Goal: Task Accomplishment & Management: Manage account settings

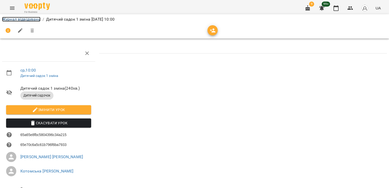
drag, startPoint x: 0, startPoint y: 0, endPoint x: 19, endPoint y: 19, distance: 26.6
click at [19, 19] on link "Журнал відвідувань" at bounding box center [21, 19] width 38 height 5
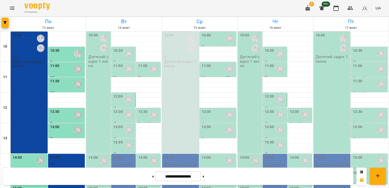
click at [92, 62] on p "Дитячий садок 1 зміна" at bounding box center [98, 60] width 21 height 13
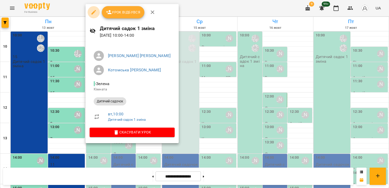
click at [94, 10] on icon "button" at bounding box center [94, 12] width 6 height 6
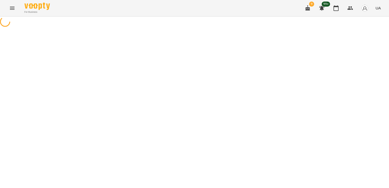
select select "**********"
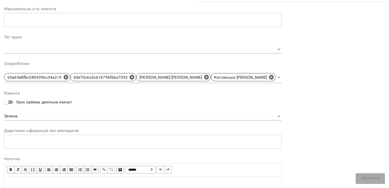
scroll to position [127, 0]
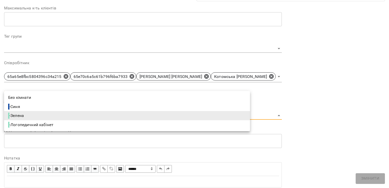
click at [78, 104] on li "- Синя" at bounding box center [127, 106] width 246 height 9
type input "**********"
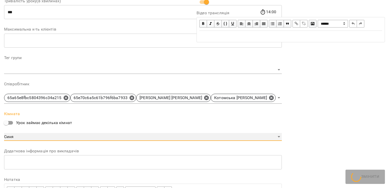
scroll to position [148, 0]
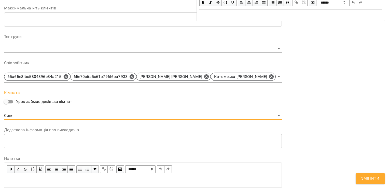
click at [317, 102] on div "**********" at bounding box center [290, 42] width 192 height 302
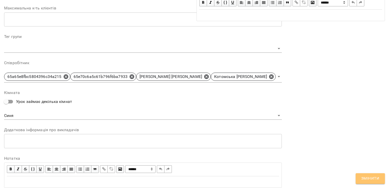
click at [369, 180] on span "Змінити" at bounding box center [370, 178] width 18 height 7
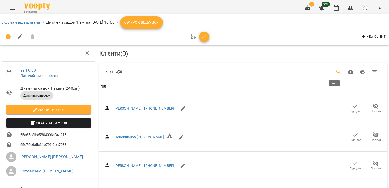
click at [335, 68] on button "Search" at bounding box center [338, 72] width 12 height 12
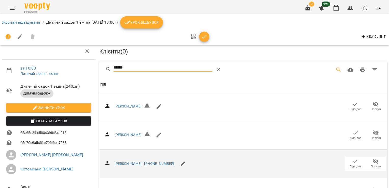
scroll to position [70, 0]
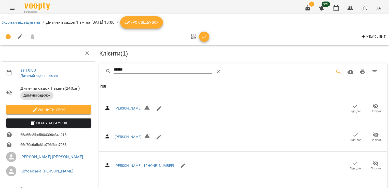
scroll to position [0, 0]
drag, startPoint x: 131, startPoint y: 71, endPoint x: 107, endPoint y: 71, distance: 23.9
click at [107, 71] on div "******" at bounding box center [176, 72] width 143 height 12
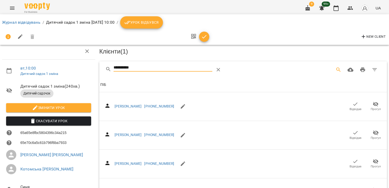
scroll to position [176, 0]
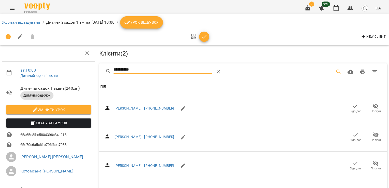
drag, startPoint x: 137, startPoint y: 70, endPoint x: 105, endPoint y: 68, distance: 32.3
click at [106, 69] on div "**********" at bounding box center [176, 72] width 143 height 12
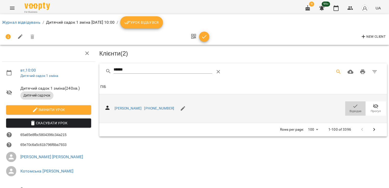
click at [352, 104] on icon "button" at bounding box center [355, 106] width 6 height 6
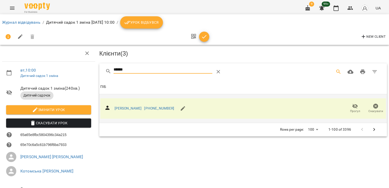
drag, startPoint x: 129, startPoint y: 66, endPoint x: 103, endPoint y: 67, distance: 25.9
click at [103, 67] on div "******" at bounding box center [242, 71] width 287 height 16
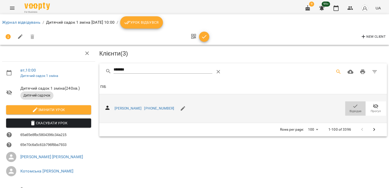
click at [355, 105] on span "Відвідав" at bounding box center [355, 108] width 14 height 10
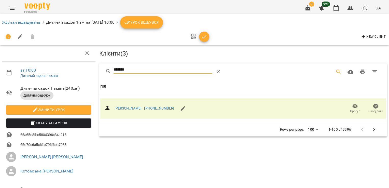
drag, startPoint x: 131, startPoint y: 68, endPoint x: 86, endPoint y: 71, distance: 45.4
click at [86, 71] on div "вт , 10:00 Дитячий садок 1 зміна Дитячий садок 1 зміна ( 240 хв. ) Дитячий садо…" at bounding box center [194, 126] width 393 height 210
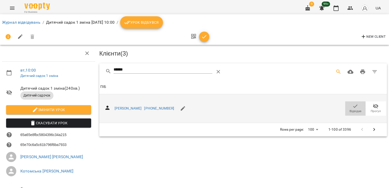
click at [354, 106] on span "Відвідав" at bounding box center [355, 108] width 14 height 10
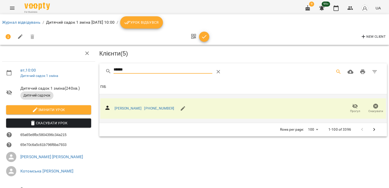
drag, startPoint x: 128, startPoint y: 68, endPoint x: 89, endPoint y: 70, distance: 38.7
click at [89, 71] on div "вт , 10:00 Дитячий садок 1 зміна Дитячий садок 1 зміна ( 240 хв. ) Дитячий садо…" at bounding box center [194, 126] width 393 height 210
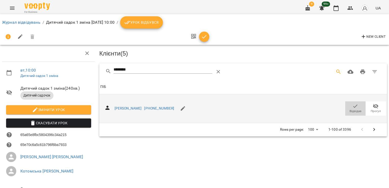
click at [353, 107] on icon "button" at bounding box center [355, 106] width 6 height 6
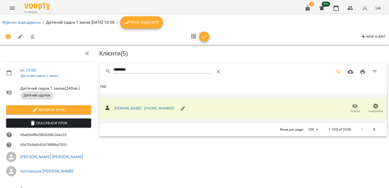
drag, startPoint x: 148, startPoint y: 73, endPoint x: 101, endPoint y: 70, distance: 46.9
click at [99, 71] on div "********" at bounding box center [242, 71] width 287 height 16
drag, startPoint x: 134, startPoint y: 70, endPoint x: 65, endPoint y: 70, distance: 68.4
click at [65, 70] on div "вт , 10:00 Дитячий садок 1 зміна Дитячий садок 1 зміна ( 240 хв. ) Дитячий садо…" at bounding box center [194, 126] width 393 height 210
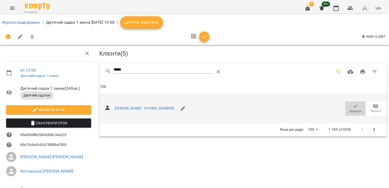
click at [352, 103] on icon "button" at bounding box center [355, 106] width 6 height 6
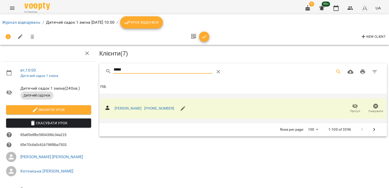
drag, startPoint x: 129, startPoint y: 67, endPoint x: 86, endPoint y: 68, distance: 43.0
click at [86, 68] on div "вт , 10:00 Дитячий садок 1 зміна Дитячий садок 1 зміна ( 240 хв. ) Дитячий садо…" at bounding box center [194, 126] width 393 height 210
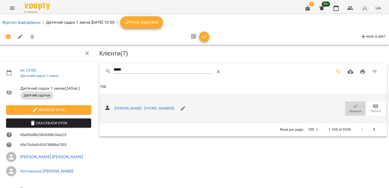
click at [352, 107] on icon "button" at bounding box center [355, 106] width 6 height 6
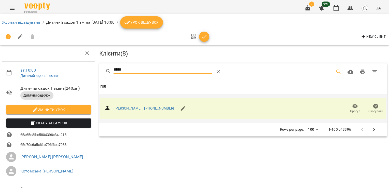
drag, startPoint x: 128, startPoint y: 67, endPoint x: 111, endPoint y: 67, distance: 17.3
click at [111, 67] on div "*****" at bounding box center [176, 72] width 143 height 12
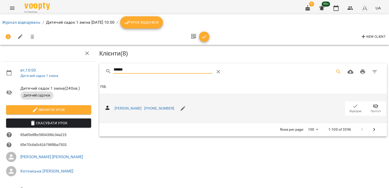
click at [349, 109] on span "Відвідав" at bounding box center [355, 111] width 12 height 4
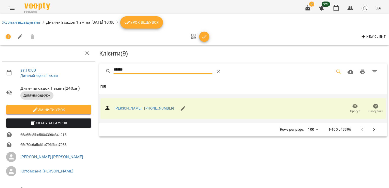
drag, startPoint x: 127, startPoint y: 68, endPoint x: 98, endPoint y: 69, distance: 29.0
click at [99, 69] on div "******" at bounding box center [242, 71] width 287 height 16
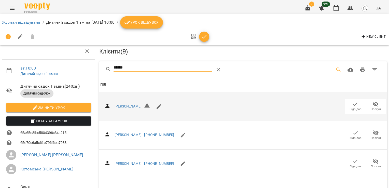
scroll to position [70, 0]
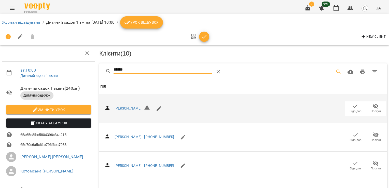
drag, startPoint x: 120, startPoint y: 69, endPoint x: 102, endPoint y: 69, distance: 17.8
click at [102, 69] on div "******" at bounding box center [242, 71] width 287 height 16
click at [349, 109] on span "Відвідав" at bounding box center [355, 111] width 12 height 4
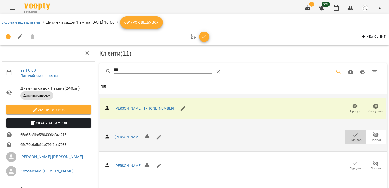
click at [350, 139] on span "Відвідав" at bounding box center [355, 140] width 12 height 4
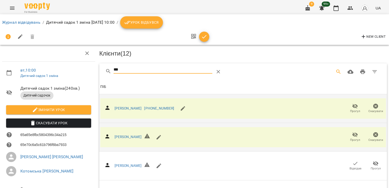
drag, startPoint x: 125, startPoint y: 69, endPoint x: 97, endPoint y: 69, distance: 28.0
click at [98, 69] on div "*** Клієнти ( 12 ) [PERSON_NAME] [PHONE_NUMBER] Прогул Скасувати ПІБ [PERSON_NA…" at bounding box center [242, 156] width 289 height 189
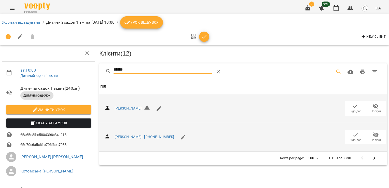
click at [352, 136] on icon "button" at bounding box center [355, 134] width 6 height 6
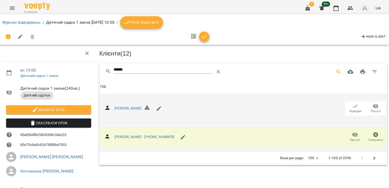
drag, startPoint x: 134, startPoint y: 71, endPoint x: 98, endPoint y: 72, distance: 35.9
click at [99, 72] on div "******" at bounding box center [242, 71] width 287 height 16
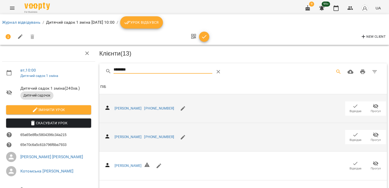
type input "********"
click at [352, 135] on icon "button" at bounding box center [355, 134] width 6 height 6
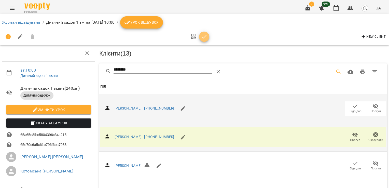
click at [204, 37] on icon "button" at bounding box center [204, 36] width 4 height 3
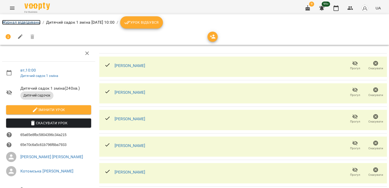
click at [17, 22] on link "Журнал відвідувань" at bounding box center [21, 22] width 38 height 5
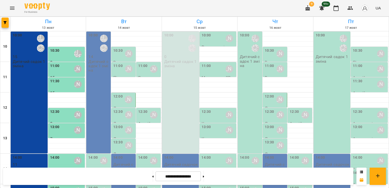
click at [94, 75] on div "10:00 [PERSON_NAME] [PERSON_NAME] [PERSON_NAME] 14 Дитячий садок 1 зміна" at bounding box center [98, 93] width 24 height 122
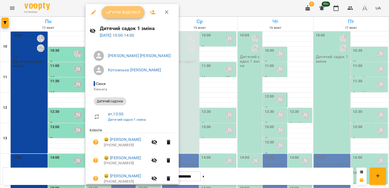
click at [121, 12] on span "Урок відбувся" at bounding box center [123, 12] width 35 height 6
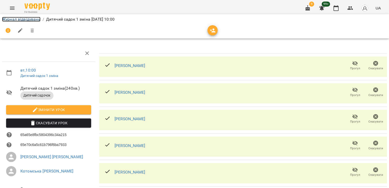
click at [10, 18] on link "Журнал відвідувань" at bounding box center [21, 19] width 38 height 5
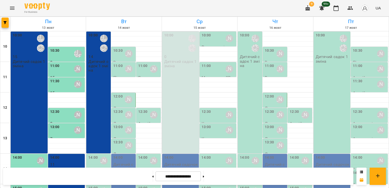
click at [116, 56] on div "10:30" at bounding box center [117, 54] width 9 height 12
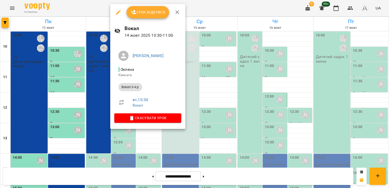
click at [117, 13] on icon "button" at bounding box center [118, 12] width 5 height 5
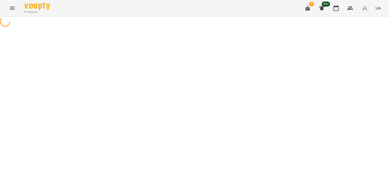
select select "**********"
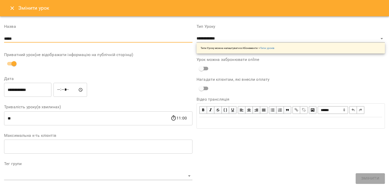
drag, startPoint x: 21, startPoint y: 41, endPoint x: -1, endPoint y: 43, distance: 22.5
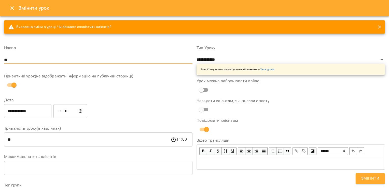
type input "**********"
click at [223, 57] on select "**********" at bounding box center [290, 60] width 188 height 8
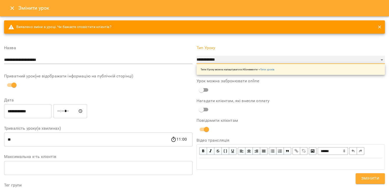
select select "**********"
click at [196, 56] on select "**********" at bounding box center [290, 60] width 188 height 8
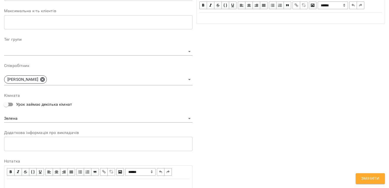
scroll to position [153, 0]
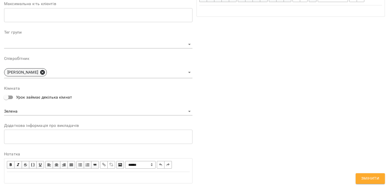
click at [45, 72] on icon at bounding box center [42, 72] width 5 height 5
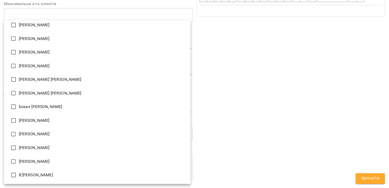
scroll to position [0, 0]
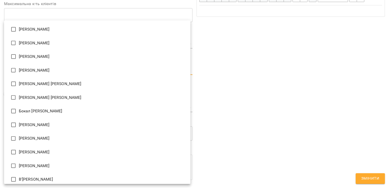
click at [66, 126] on li "[PERSON_NAME]" at bounding box center [97, 125] width 186 height 14
type input "**********"
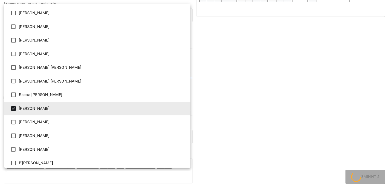
click at [257, 106] on div at bounding box center [194, 94] width 389 height 188
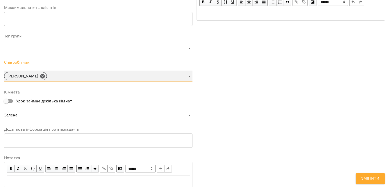
scroll to position [166, 0]
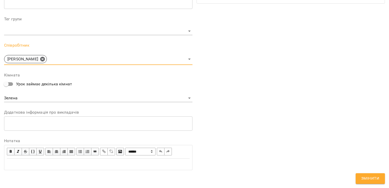
click at [378, 177] on span "Змінити" at bounding box center [370, 178] width 18 height 7
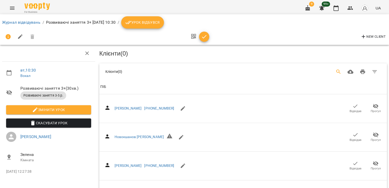
click at [335, 69] on icon "Search" at bounding box center [338, 72] width 6 height 6
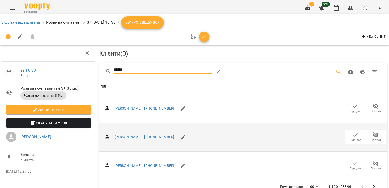
click at [352, 132] on icon "button" at bounding box center [355, 134] width 6 height 6
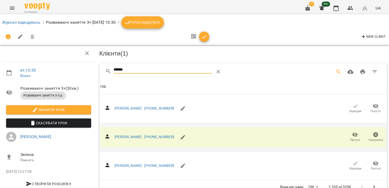
drag, startPoint x: 130, startPoint y: 70, endPoint x: 82, endPoint y: 71, distance: 48.6
click at [82, 71] on div "вт , 10:30 Вокал Розвиваючі заняття 3+ ( 30 хв. ) Розвиваючі заняття 3-5 р. Змі…" at bounding box center [194, 109] width 393 height 177
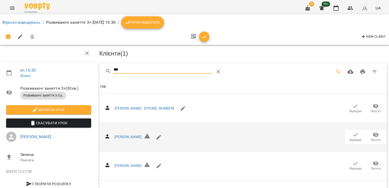
click at [352, 135] on icon "button" at bounding box center [355, 134] width 6 height 6
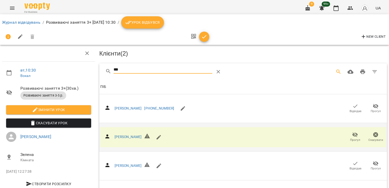
drag, startPoint x: 129, startPoint y: 69, endPoint x: 93, endPoint y: 72, distance: 36.3
click at [93, 73] on div "вт , 10:30 Вокал Розвиваючі заняття 3+ ( 30 хв. ) Розвиваючі заняття 3-5 р. Змі…" at bounding box center [194, 138] width 393 height 234
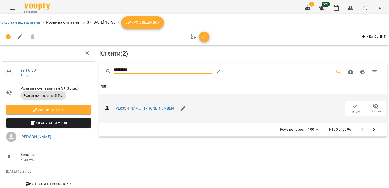
click at [355, 106] on span "Відвідав" at bounding box center [355, 108] width 14 height 10
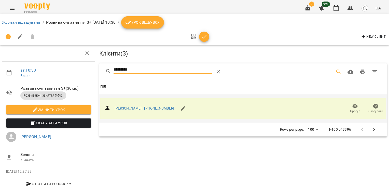
drag, startPoint x: 143, startPoint y: 69, endPoint x: 106, endPoint y: 69, distance: 37.6
click at [106, 69] on div "*********" at bounding box center [176, 72] width 143 height 12
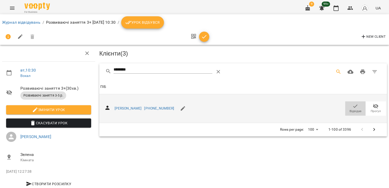
click at [353, 104] on icon "button" at bounding box center [355, 106] width 6 height 6
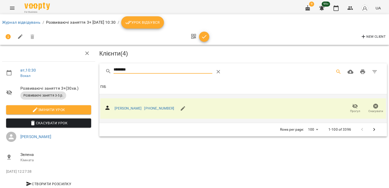
drag, startPoint x: 137, startPoint y: 69, endPoint x: 72, endPoint y: 68, distance: 64.9
click at [72, 68] on div "вт , 10:30 Вокал Розвиваючі заняття 3+ ( 30 хв. ) Розвиваючі заняття 3-5 р. Змі…" at bounding box center [194, 109] width 393 height 176
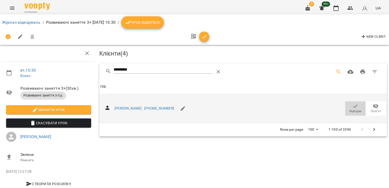
click at [352, 103] on icon "button" at bounding box center [355, 106] width 6 height 6
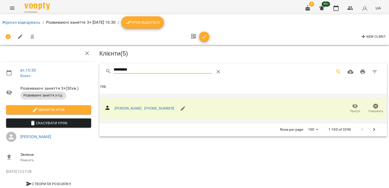
click at [110, 67] on div "*********" at bounding box center [176, 72] width 143 height 12
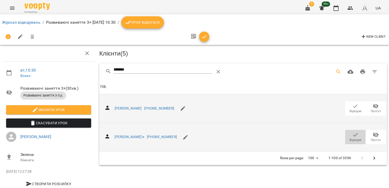
click at [352, 136] on icon "button" at bounding box center [355, 134] width 6 height 6
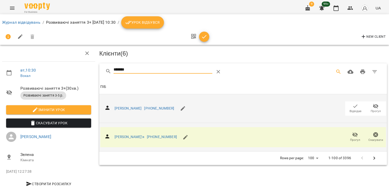
drag, startPoint x: 132, startPoint y: 70, endPoint x: 95, endPoint y: 71, distance: 37.4
click at [95, 71] on div "вт , 10:30 Вокал Розвиваючі заняття 3+ ( 30 хв. ) Розвиваючі заняття 3-5 р. Змі…" at bounding box center [194, 109] width 393 height 176
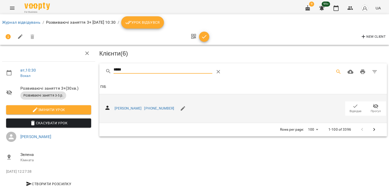
type input "*****"
click at [355, 109] on span "Відвідав" at bounding box center [355, 111] width 12 height 4
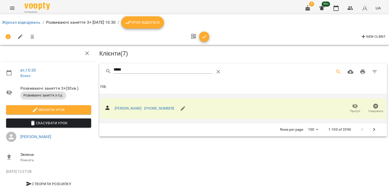
click at [202, 36] on icon "button" at bounding box center [204, 37] width 6 height 6
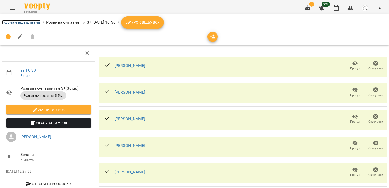
click at [25, 20] on link "Журнал відвідувань" at bounding box center [21, 22] width 38 height 5
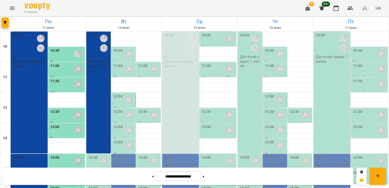
click at [117, 53] on div "10:30" at bounding box center [117, 54] width 9 height 12
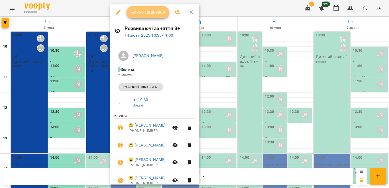
click at [146, 13] on span "Урок відбувся" at bounding box center [147, 12] width 35 height 6
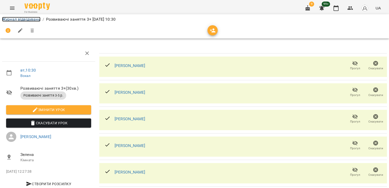
click at [16, 21] on link "Журнал відвідувань" at bounding box center [21, 19] width 38 height 5
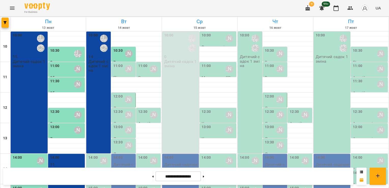
click at [144, 66] on label "11:00" at bounding box center [142, 66] width 9 height 6
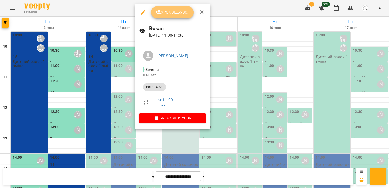
click at [176, 10] on span "Урок відбувся" at bounding box center [172, 12] width 35 height 6
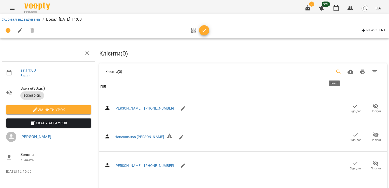
click at [337, 72] on icon "Search" at bounding box center [338, 72] width 6 height 6
type input "*"
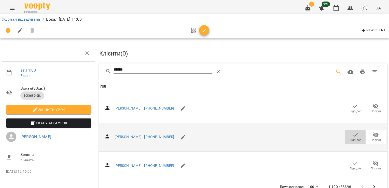
click at [353, 134] on icon "button" at bounding box center [355, 134] width 6 height 6
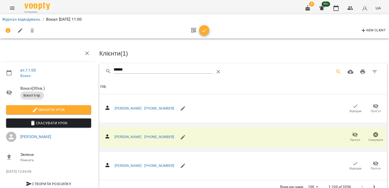
drag, startPoint x: 104, startPoint y: 68, endPoint x: 100, endPoint y: 67, distance: 3.7
click at [100, 67] on div "******" at bounding box center [242, 71] width 287 height 16
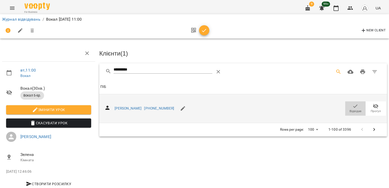
click at [349, 109] on span "Відвідав" at bounding box center [355, 111] width 12 height 4
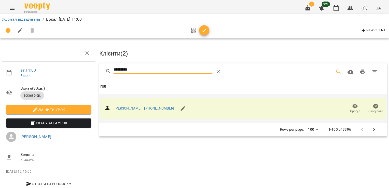
drag, startPoint x: 125, startPoint y: 66, endPoint x: 111, endPoint y: 66, distance: 13.7
click at [112, 66] on div "*********" at bounding box center [176, 72] width 143 height 12
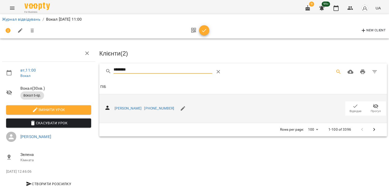
click at [352, 106] on icon "button" at bounding box center [355, 106] width 6 height 6
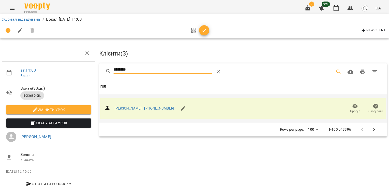
drag, startPoint x: 139, startPoint y: 69, endPoint x: 103, endPoint y: 69, distance: 36.6
click at [103, 69] on div "********" at bounding box center [242, 71] width 287 height 16
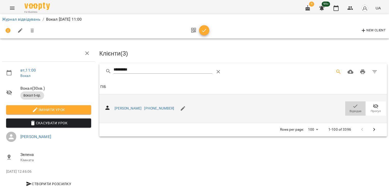
click at [350, 109] on span "Відвідав" at bounding box center [355, 111] width 12 height 4
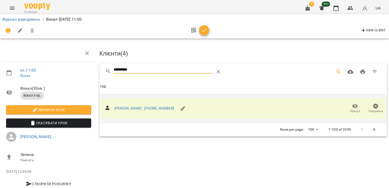
drag, startPoint x: 153, startPoint y: 67, endPoint x: 95, endPoint y: 66, distance: 57.2
click at [95, 66] on div "вт , 11:00 Вокал Вокал ( 30 хв. ) Вокал 5-6р. Змінити урок Скасувати Урок [PERS…" at bounding box center [194, 109] width 393 height 176
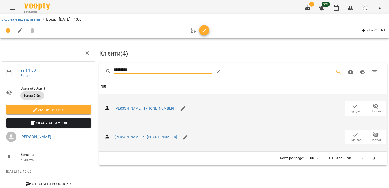
click at [352, 136] on icon "button" at bounding box center [355, 134] width 6 height 6
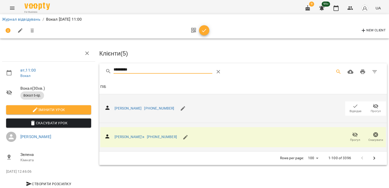
drag, startPoint x: 129, startPoint y: 72, endPoint x: 89, endPoint y: 71, distance: 40.7
click at [89, 71] on div "вт , 11:00 Вокал Вокал ( 30 хв. ) Вокал 5-6р. Змінити урок Скасувати Урок [PERS…" at bounding box center [194, 109] width 393 height 176
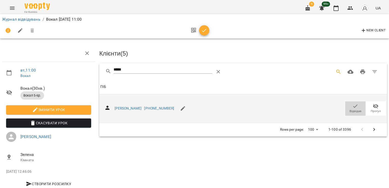
click at [352, 109] on span "Відвідав" at bounding box center [355, 111] width 12 height 4
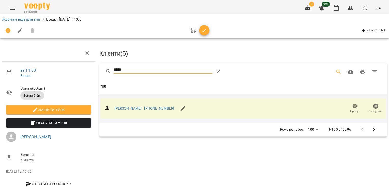
drag, startPoint x: 126, startPoint y: 70, endPoint x: 85, endPoint y: 71, distance: 40.9
click at [86, 71] on div "вт , 11:00 Вокал Вокал ( 30 хв. ) Вокал 5-6р. Змінити урок Скасувати Урок [PERS…" at bounding box center [194, 109] width 393 height 176
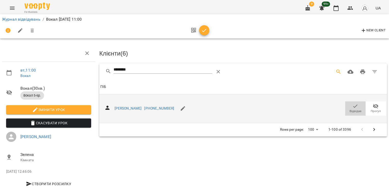
click at [352, 106] on icon "button" at bounding box center [355, 106] width 6 height 6
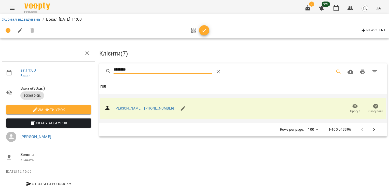
drag, startPoint x: 138, startPoint y: 68, endPoint x: 99, endPoint y: 66, distance: 39.7
click at [99, 66] on div "********" at bounding box center [242, 71] width 287 height 16
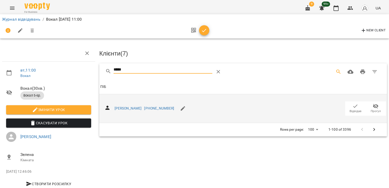
click at [353, 105] on icon "button" at bounding box center [355, 105] width 4 height 3
drag, startPoint x: 132, startPoint y: 69, endPoint x: 76, endPoint y: 69, distance: 55.7
click at [77, 69] on div "вт , 11:00 Вокал Вокал ( 30 хв. ) Вокал 5-6р. Змінити урок Скасувати Урок [PERS…" at bounding box center [194, 109] width 393 height 176
click at [352, 108] on icon "button" at bounding box center [355, 106] width 6 height 6
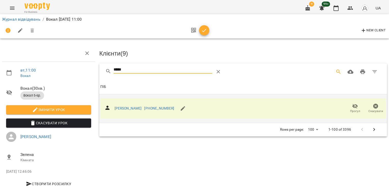
drag, startPoint x: 100, startPoint y: 70, endPoint x: 96, endPoint y: 69, distance: 3.9
click at [98, 70] on div "***** Клієнти ( 9 ) ПІБ ПІБ [PERSON_NAME] [PHONE_NUMBER] Прогул Скасувати Rows …" at bounding box center [242, 99] width 289 height 75
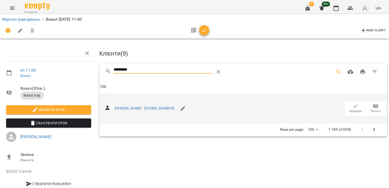
click at [354, 110] on span "Відвідав" at bounding box center [355, 111] width 12 height 4
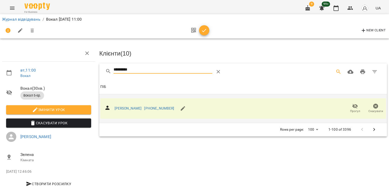
drag, startPoint x: 149, startPoint y: 66, endPoint x: 107, endPoint y: 68, distance: 42.0
click at [107, 68] on div "*********" at bounding box center [176, 72] width 143 height 12
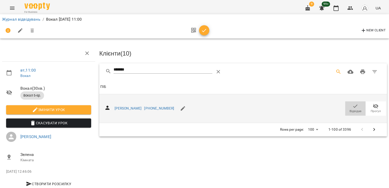
click at [351, 109] on span "Відвідав" at bounding box center [355, 111] width 12 height 4
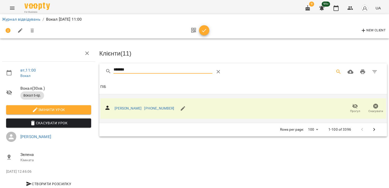
drag, startPoint x: 139, startPoint y: 70, endPoint x: 93, endPoint y: 70, distance: 46.0
click at [93, 71] on div "вт , 11:00 Вокал Вокал ( 30 хв. ) Вокал 5-6р. Змінити урок Скасувати Урок [PERS…" at bounding box center [194, 109] width 393 height 176
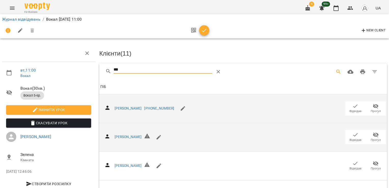
click at [348, 136] on span "Відвідав" at bounding box center [355, 136] width 14 height 10
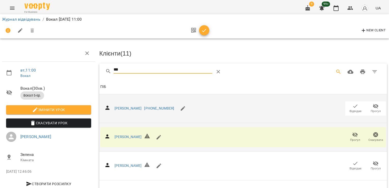
drag, startPoint x: 127, startPoint y: 68, endPoint x: 84, endPoint y: 69, distance: 43.0
click at [84, 69] on div "вт , 11:00 Вокал Вокал ( 30 хв. ) Вокал 5-6р. Змінити урок [PERSON_NAME] Урок […" at bounding box center [194, 138] width 393 height 234
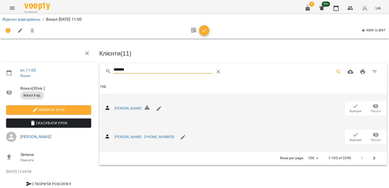
type input "*******"
click at [352, 135] on icon "button" at bounding box center [355, 134] width 6 height 6
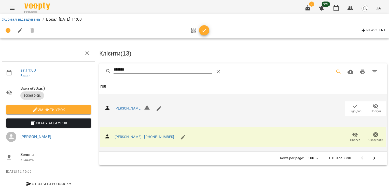
click at [204, 31] on icon "button" at bounding box center [204, 30] width 6 height 6
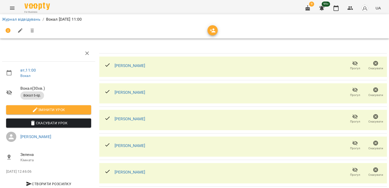
click at [17, 22] on li "Журнал відвідувань" at bounding box center [21, 19] width 38 height 6
click at [18, 20] on link "Журнал відвідувань" at bounding box center [21, 19] width 38 height 5
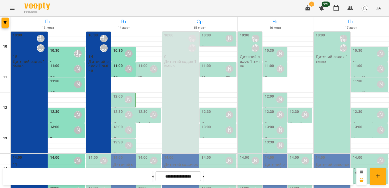
click at [136, 66] on div "11:00 [PERSON_NAME] до школи" at bounding box center [148, 76] width 24 height 28
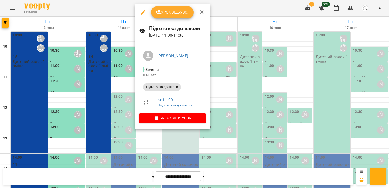
click at [143, 14] on icon "button" at bounding box center [143, 12] width 6 height 6
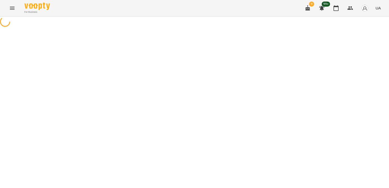
select select "**********"
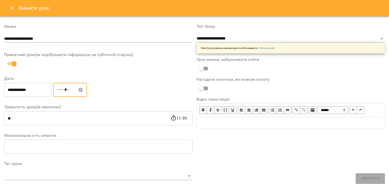
click at [65, 90] on input "*****" at bounding box center [70, 90] width 34 height 14
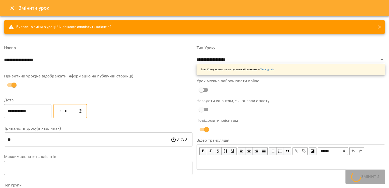
type input "*****"
click at [102, 104] on div "**********" at bounding box center [98, 111] width 190 height 16
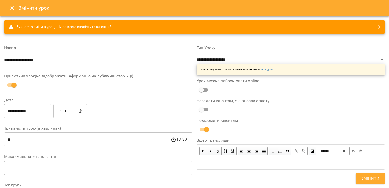
scroll to position [51, 0]
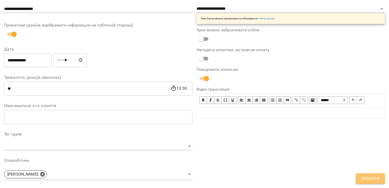
click at [370, 178] on span "Змінити" at bounding box center [370, 178] width 18 height 7
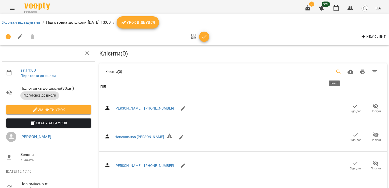
click at [336, 70] on icon "Search" at bounding box center [338, 71] width 4 height 4
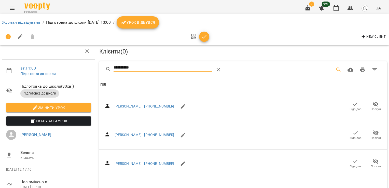
scroll to position [179, 0]
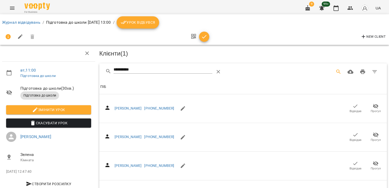
drag, startPoint x: 142, startPoint y: 68, endPoint x: 94, endPoint y: 67, distance: 47.8
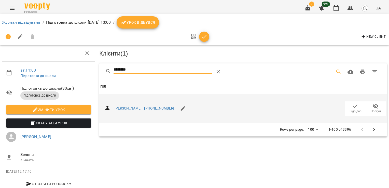
click at [352, 104] on icon "button" at bounding box center [355, 106] width 6 height 6
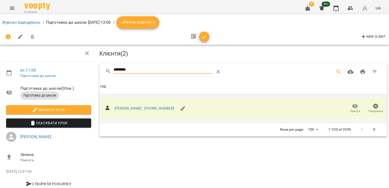
drag, startPoint x: 106, startPoint y: 67, endPoint x: 83, endPoint y: 66, distance: 22.9
click at [86, 67] on div "вт , 11:00 Підготовка до школи Підготовка до школи ( 30 хв. ) Підготовка до шко…" at bounding box center [194, 118] width 393 height 194
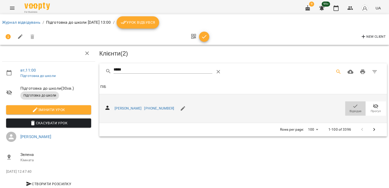
click at [348, 106] on span "Відвідав" at bounding box center [355, 108] width 14 height 10
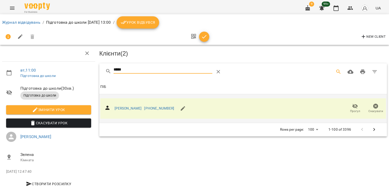
drag, startPoint x: 131, startPoint y: 70, endPoint x: 99, endPoint y: 70, distance: 32.0
click at [99, 70] on div "*****" at bounding box center [242, 71] width 287 height 16
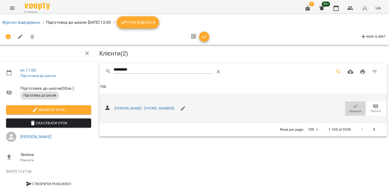
click at [352, 104] on icon "button" at bounding box center [355, 106] width 6 height 6
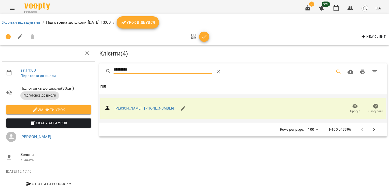
drag, startPoint x: 139, startPoint y: 67, endPoint x: 94, endPoint y: 67, distance: 45.8
click at [94, 67] on div "вт , 11:00 Підготовка до школи Підготовка до школи ( 30 хв. ) Підготовка до шко…" at bounding box center [194, 118] width 393 height 194
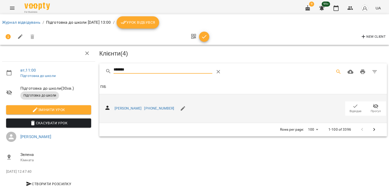
click at [354, 109] on span "Відвідав" at bounding box center [355, 111] width 12 height 4
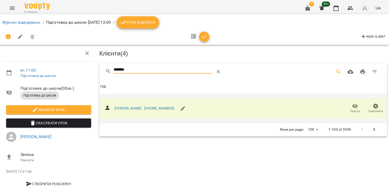
drag, startPoint x: 136, startPoint y: 67, endPoint x: 104, endPoint y: 67, distance: 31.5
click at [105, 67] on div "*******" at bounding box center [176, 72] width 143 height 12
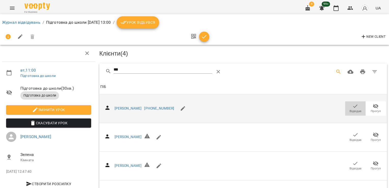
click at [355, 109] on span "Відвідав" at bounding box center [355, 111] width 12 height 4
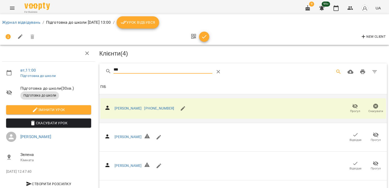
drag, startPoint x: 121, startPoint y: 68, endPoint x: 93, endPoint y: 69, distance: 27.7
click at [93, 69] on div "вт , 11:00 Підготовка до школи Підготовка до школи ( 30 хв. ) Підготовка до шко…" at bounding box center [194, 138] width 393 height 234
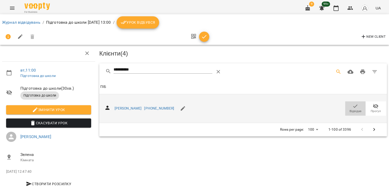
click at [348, 107] on span "Відвідав" at bounding box center [355, 108] width 14 height 10
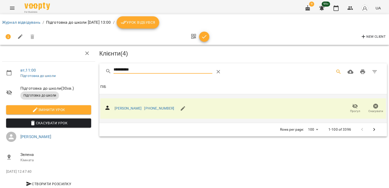
drag, startPoint x: 137, startPoint y: 65, endPoint x: 85, endPoint y: 67, distance: 51.2
click at [85, 67] on div "**********" at bounding box center [194, 118] width 393 height 194
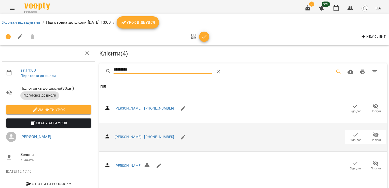
type input "*********"
click at [356, 134] on span "Відвідав" at bounding box center [355, 136] width 14 height 10
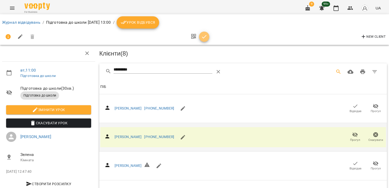
click at [205, 35] on icon "button" at bounding box center [204, 37] width 6 height 6
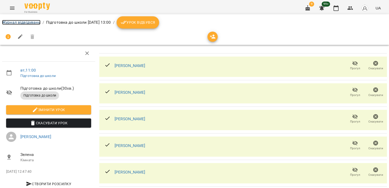
click at [16, 23] on link "Журнал відвідувань" at bounding box center [21, 22] width 38 height 5
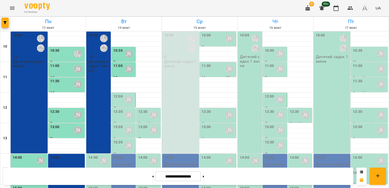
click at [141, 132] on div "13:00" at bounding box center [142, 130] width 9 height 12
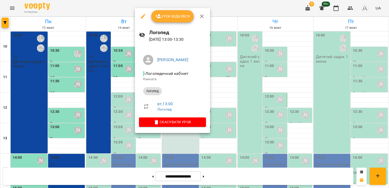
click at [113, 135] on div at bounding box center [194, 94] width 389 height 188
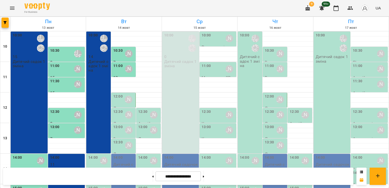
click at [113, 135] on div "13:00" at bounding box center [117, 130] width 9 height 12
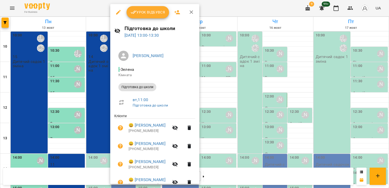
click at [142, 13] on span "Урок відбувся" at bounding box center [147, 12] width 35 height 6
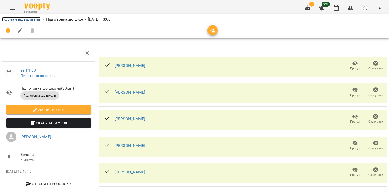
click at [28, 19] on link "Журнал відвідувань" at bounding box center [21, 19] width 38 height 5
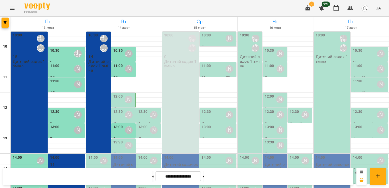
click at [118, 102] on div "12:00" at bounding box center [117, 100] width 9 height 12
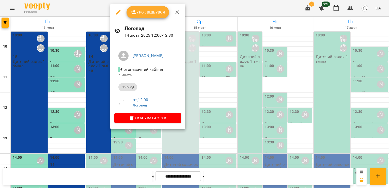
click at [145, 12] on span "Урок відбувся" at bounding box center [147, 12] width 35 height 6
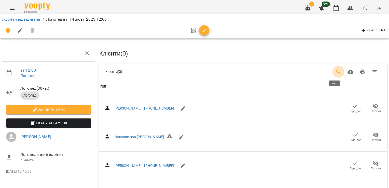
click at [337, 72] on button "Search" at bounding box center [338, 72] width 12 height 12
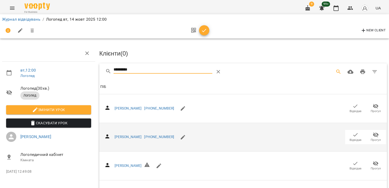
type input "*********"
click at [351, 138] on span "Відвідав" at bounding box center [355, 140] width 12 height 4
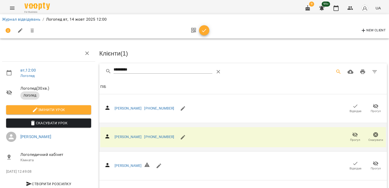
click at [205, 30] on icon "button" at bounding box center [204, 30] width 4 height 3
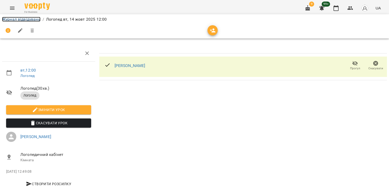
click at [24, 19] on link "Журнал відвідувань" at bounding box center [21, 19] width 38 height 5
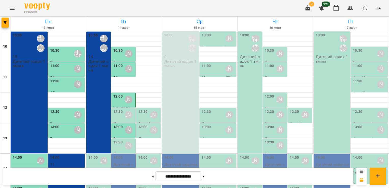
click at [120, 117] on div "12:30" at bounding box center [117, 115] width 9 height 12
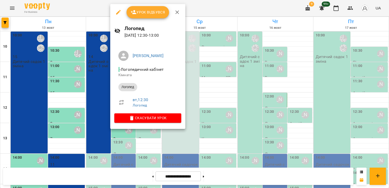
click at [143, 7] on button "Урок відбувся" at bounding box center [147, 12] width 43 height 12
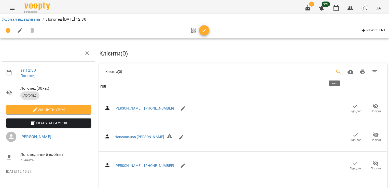
click at [339, 71] on button "Search" at bounding box center [338, 72] width 12 height 12
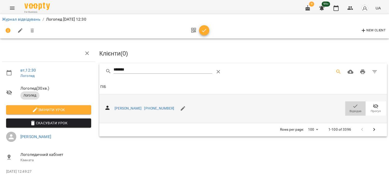
click at [352, 107] on icon "button" at bounding box center [355, 106] width 6 height 6
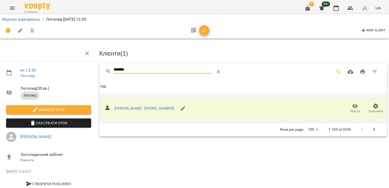
drag, startPoint x: 134, startPoint y: 67, endPoint x: 69, endPoint y: 68, distance: 64.6
click at [69, 68] on div "вт , 12:30 [PERSON_NAME] ( 30 хв. ) Логопед Змінити урок Скасувати Урок [PERSON…" at bounding box center [194, 109] width 393 height 176
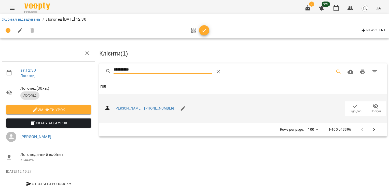
click at [349, 109] on span "Відвідав" at bounding box center [355, 111] width 12 height 4
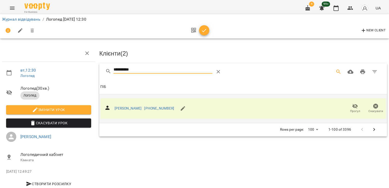
drag, startPoint x: 121, startPoint y: 72, endPoint x: 89, endPoint y: 72, distance: 32.0
click at [91, 72] on div "**********" at bounding box center [194, 109] width 393 height 176
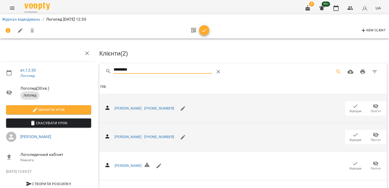
type input "*********"
click at [352, 132] on icon "button" at bounding box center [355, 134] width 6 height 6
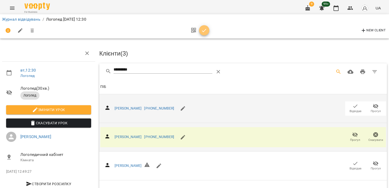
click at [207, 29] on icon "button" at bounding box center [204, 30] width 6 height 6
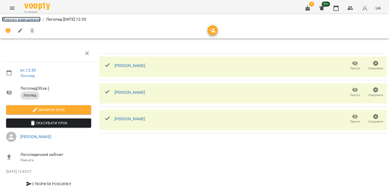
click at [22, 20] on link "Журнал відвідувань" at bounding box center [21, 19] width 38 height 5
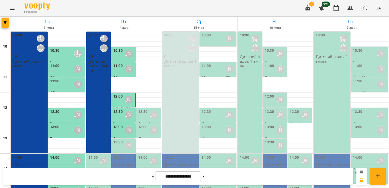
click at [141, 132] on div "13:00" at bounding box center [142, 130] width 9 height 12
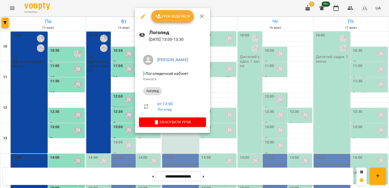
click at [171, 20] on button "Урок відбувся" at bounding box center [172, 16] width 43 height 12
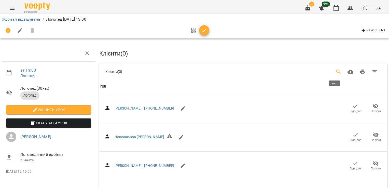
click at [335, 70] on icon "Search" at bounding box center [338, 72] width 6 height 6
type input "**"
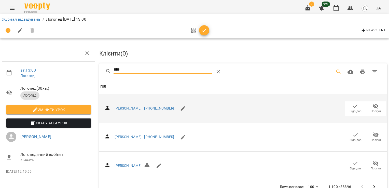
click at [355, 109] on span "Відвідав" at bounding box center [355, 111] width 12 height 4
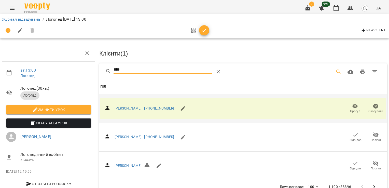
click at [101, 73] on div "****" at bounding box center [242, 71] width 287 height 16
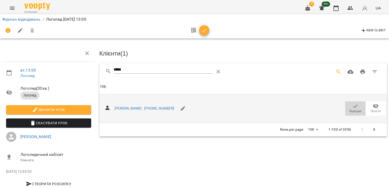
click at [353, 105] on icon "button" at bounding box center [355, 106] width 6 height 6
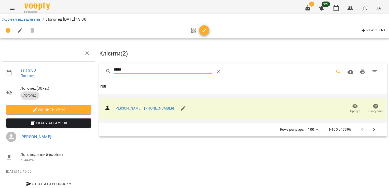
drag, startPoint x: 101, startPoint y: 69, endPoint x: 91, endPoint y: 69, distance: 9.7
click at [91, 69] on div "вт , 13:00 [PERSON_NAME] ( 30 хв. ) Логопед Змінити урок Скасувати Урок [PERSON…" at bounding box center [194, 109] width 393 height 176
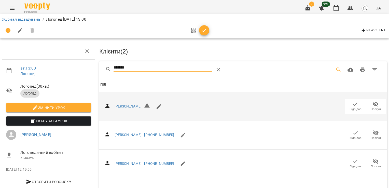
scroll to position [70, 0]
type input "*******"
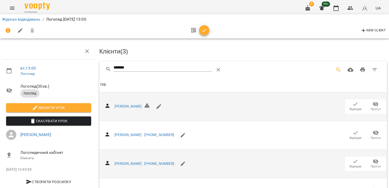
scroll to position [0, 0]
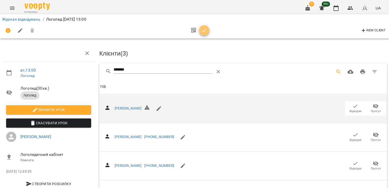
click at [204, 30] on icon "button" at bounding box center [204, 30] width 4 height 3
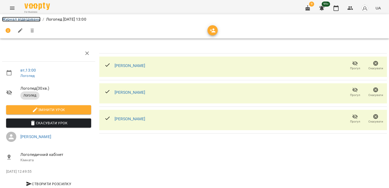
click at [26, 19] on link "Журнал відвідувань" at bounding box center [21, 19] width 38 height 5
